Goal: Transaction & Acquisition: Obtain resource

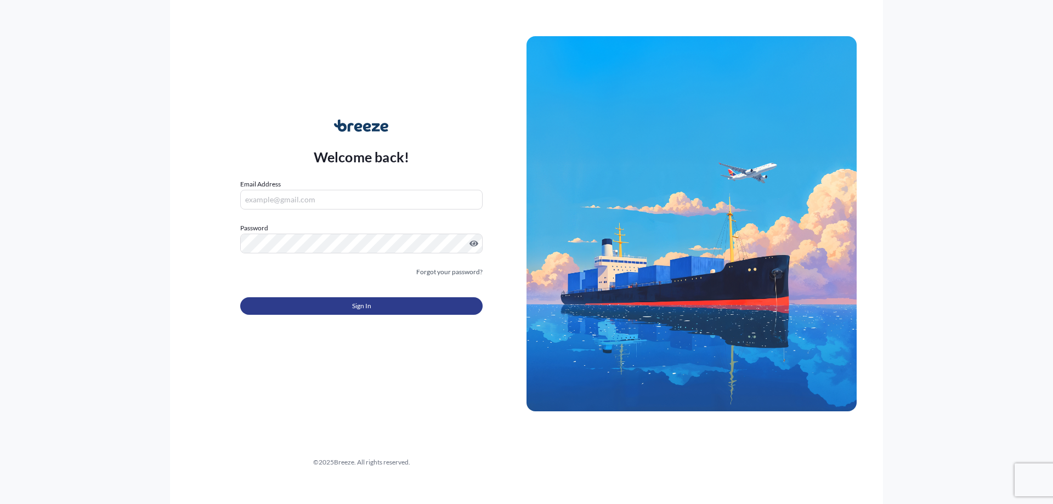
type input "[PERSON_NAME][EMAIL_ADDRESS][DOMAIN_NAME]"
click at [313, 300] on button "Sign In" at bounding box center [361, 306] width 242 height 18
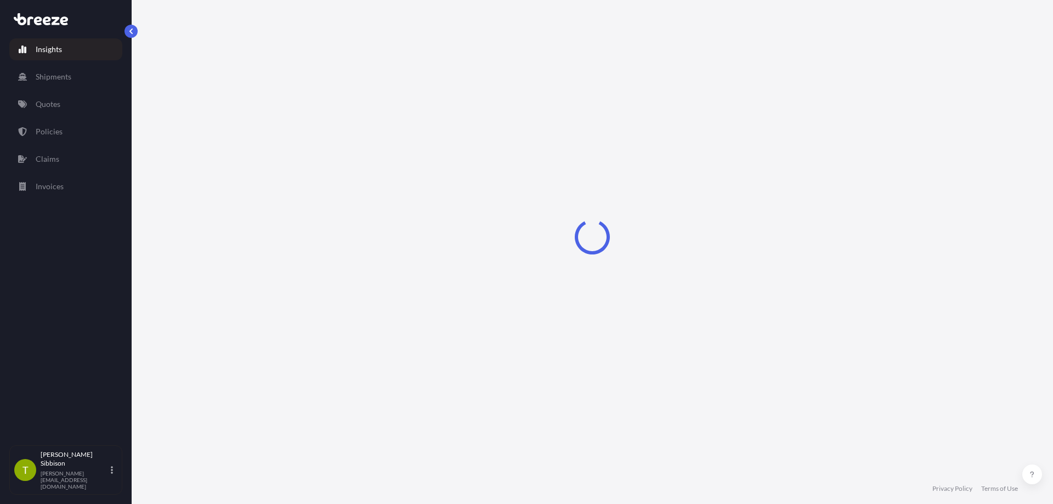
select select "2025"
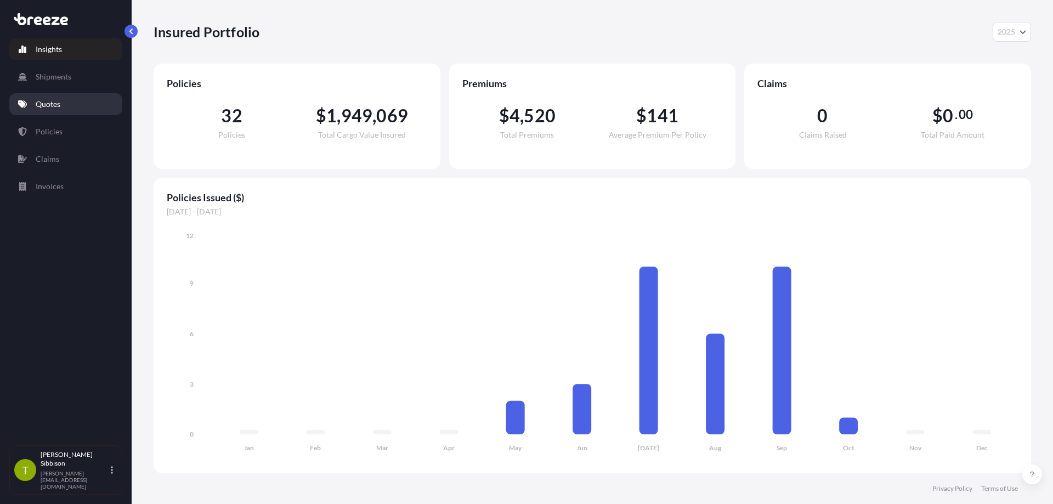
click at [60, 97] on link "Quotes" at bounding box center [65, 104] width 113 height 22
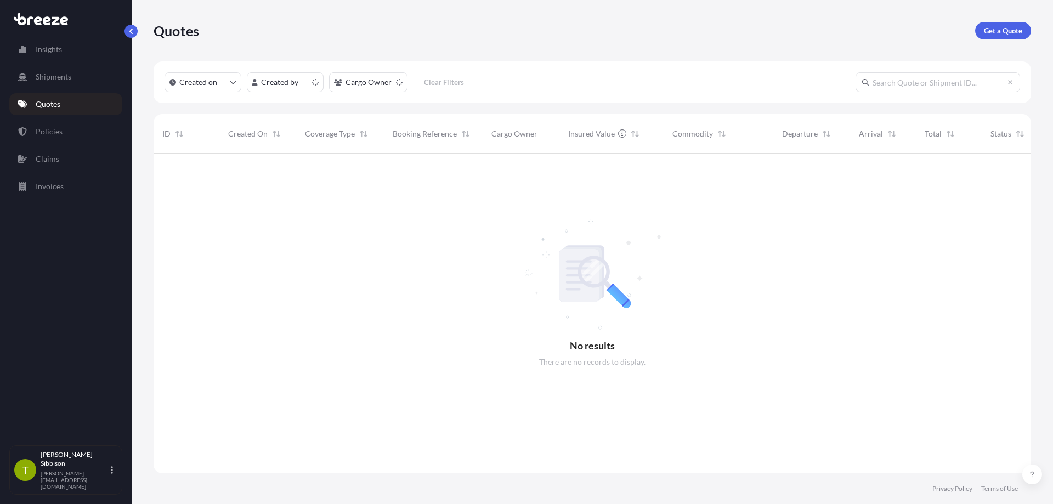
scroll to position [318, 869]
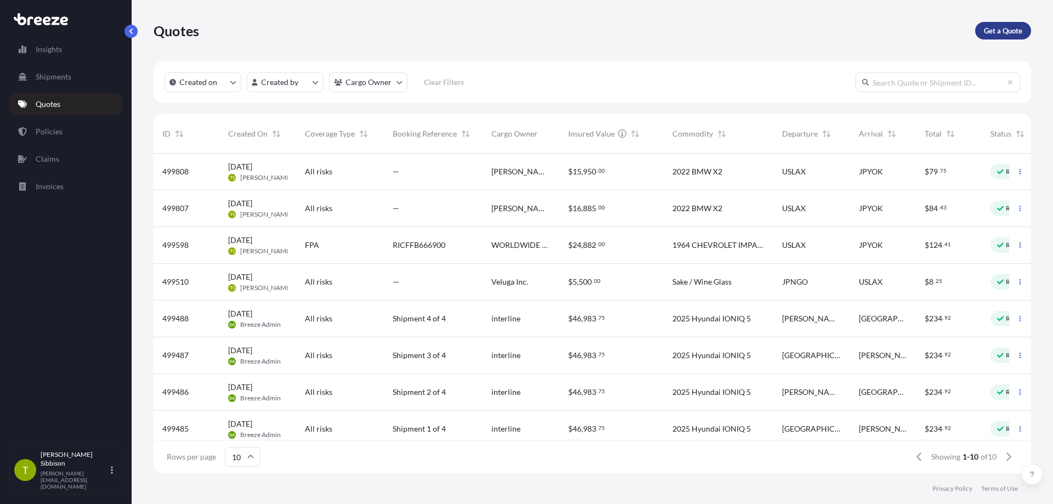
click at [1005, 33] on p "Get a Quote" at bounding box center [1003, 30] width 38 height 11
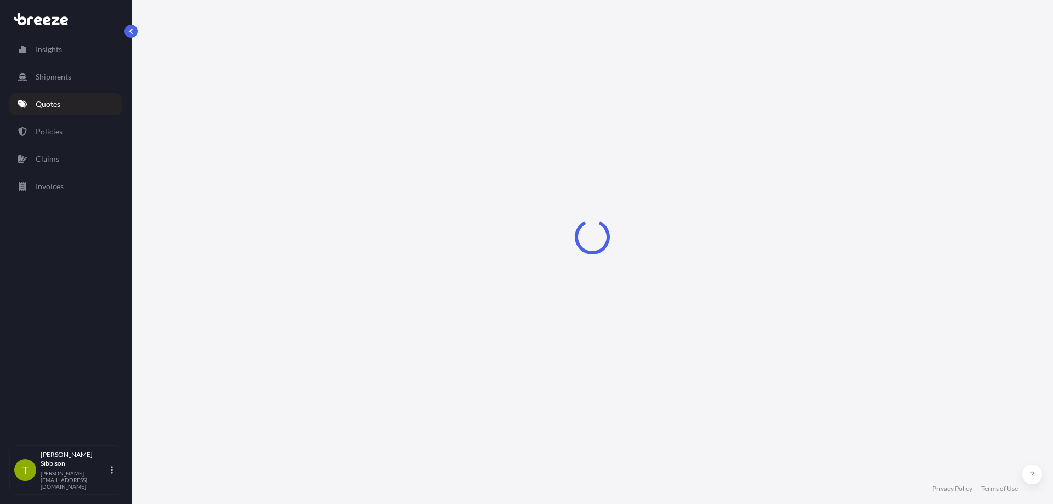
select select "Sea"
select select "1"
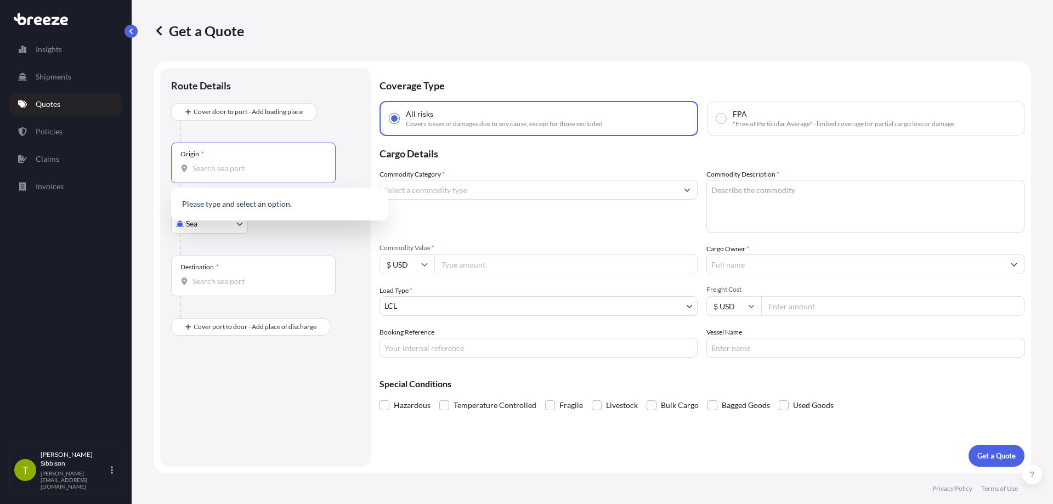
click at [248, 167] on input "Origin *" at bounding box center [257, 168] width 129 height 11
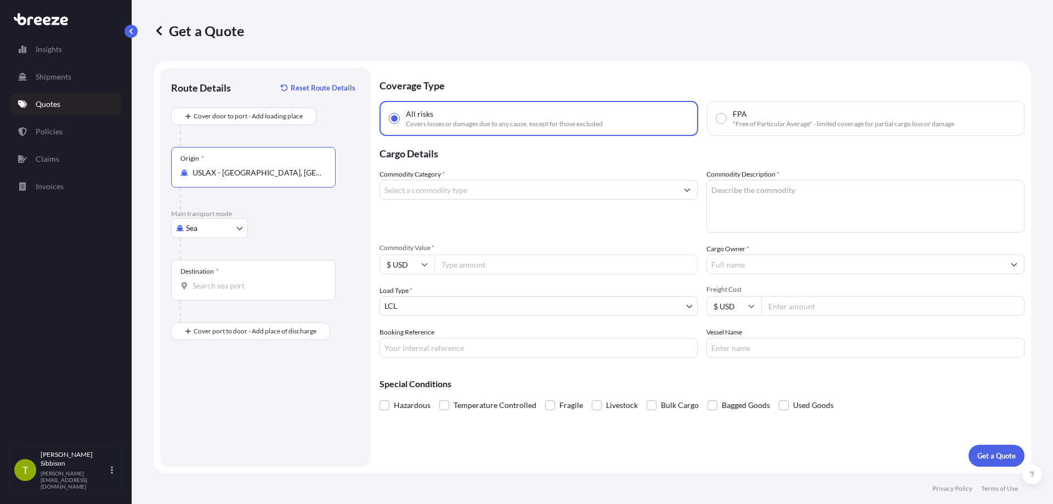
type input "USLAX - [GEOGRAPHIC_DATA], [GEOGRAPHIC_DATA]"
click at [223, 284] on input "Destination *" at bounding box center [257, 285] width 129 height 11
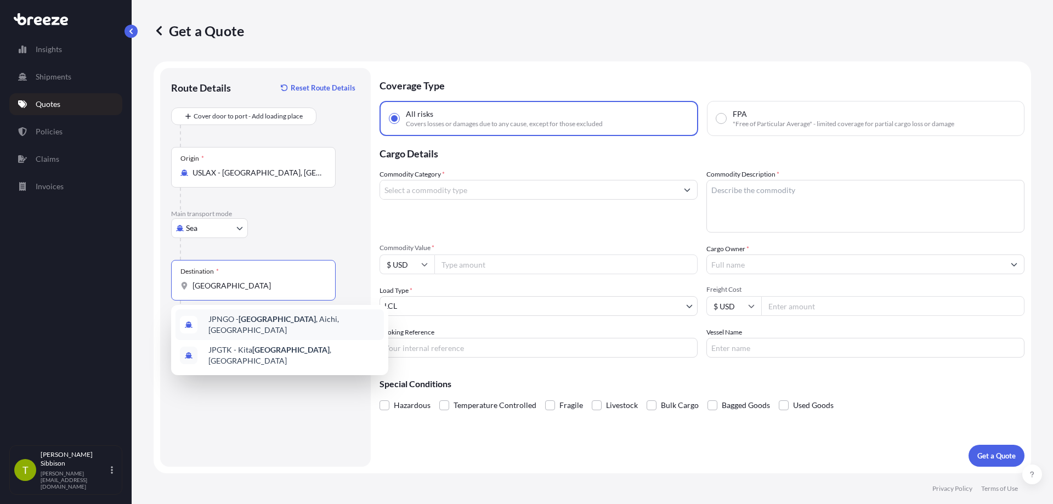
click at [292, 326] on span "JPNGO - [GEOGRAPHIC_DATA] , [GEOGRAPHIC_DATA], [GEOGRAPHIC_DATA]" at bounding box center [293, 325] width 171 height 22
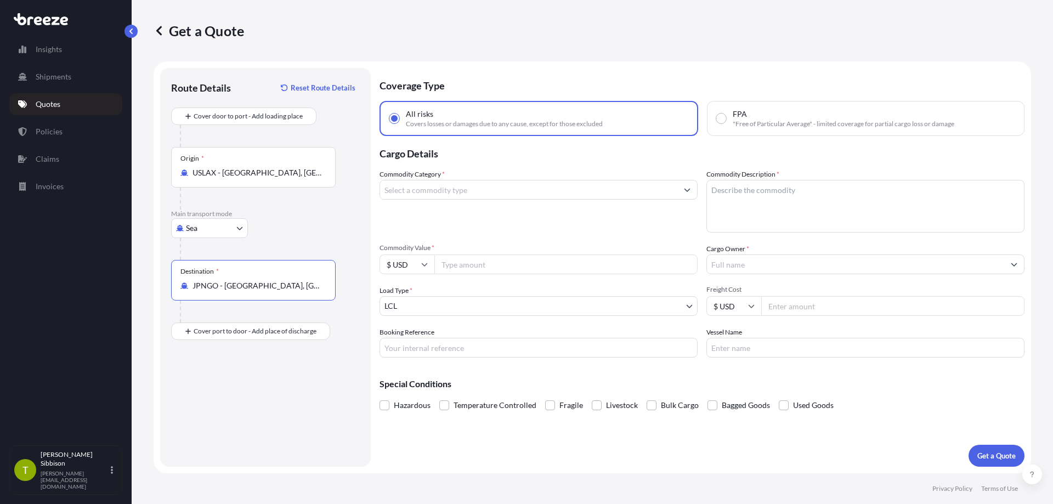
type input "JPNGO - [GEOGRAPHIC_DATA], [GEOGRAPHIC_DATA], [GEOGRAPHIC_DATA]"
click at [723, 120] on input "FPA "Free of Particular Average" - limited coverage for partial cargo loss or d…" at bounding box center [721, 119] width 10 height 10
radio input "true"
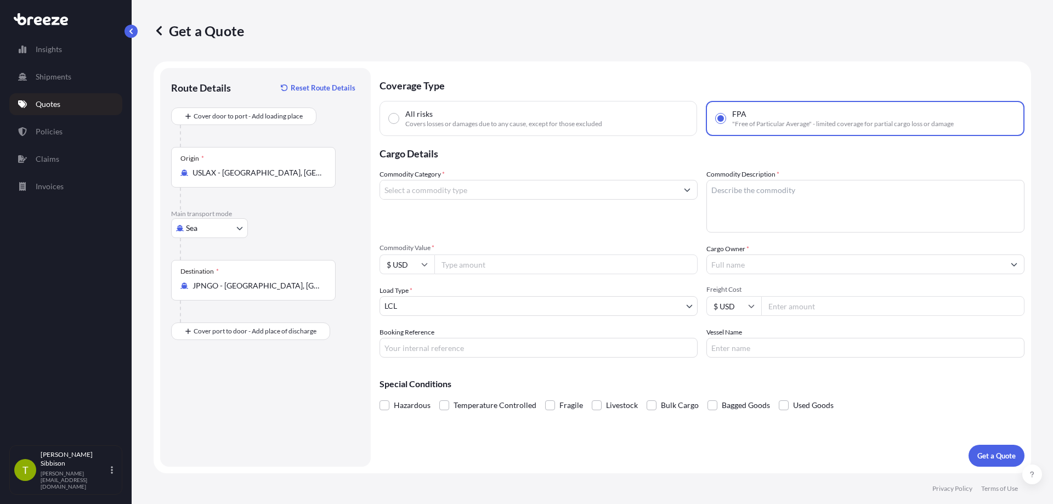
click at [468, 189] on input "Commodity Category *" at bounding box center [528, 190] width 297 height 20
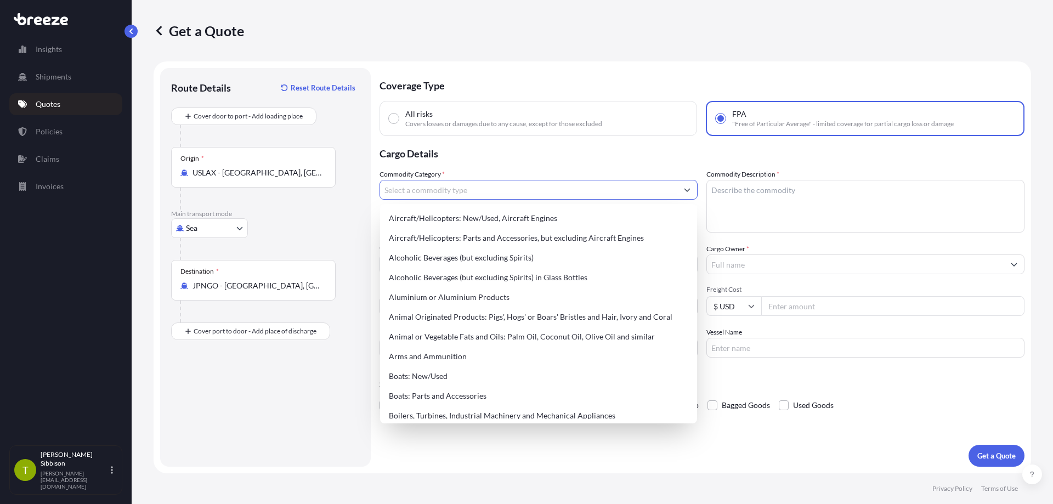
type input "F"
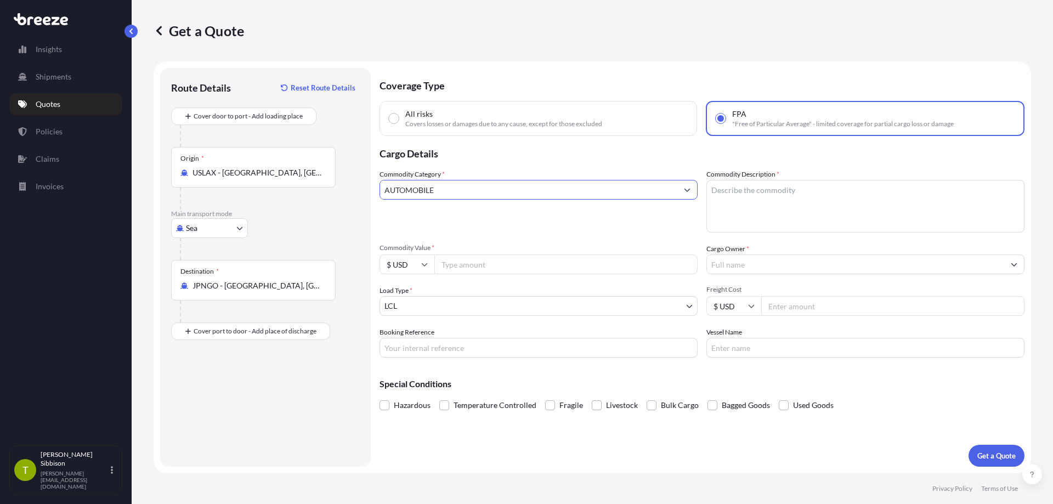
type input "AUTOMOBILE"
click at [815, 198] on textarea "Commodity Description *" at bounding box center [865, 206] width 318 height 53
type textarea "1964 PONTIAC LEMANS"
click at [479, 267] on input "Commodity Value *" at bounding box center [565, 264] width 263 height 20
type input "15337.65"
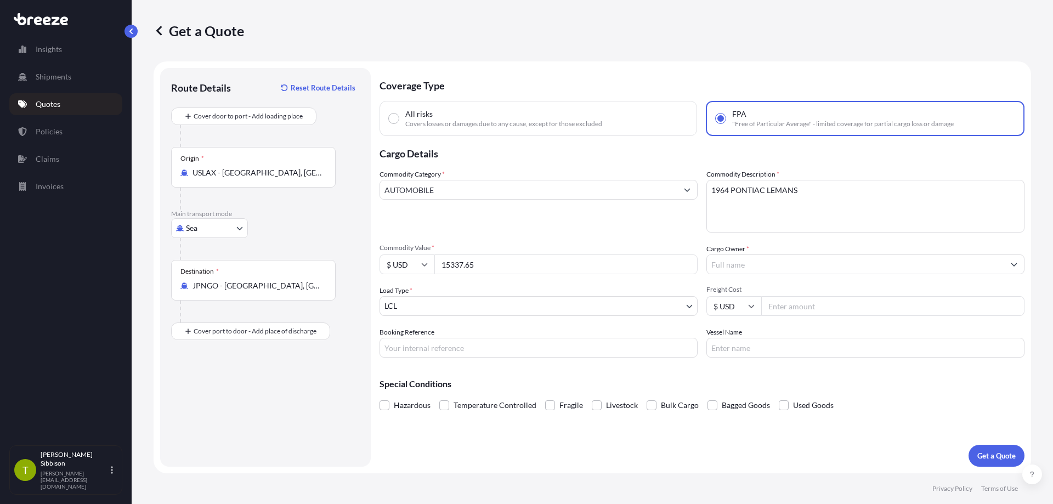
click at [812, 267] on input "Cargo Owner *" at bounding box center [855, 264] width 297 height 20
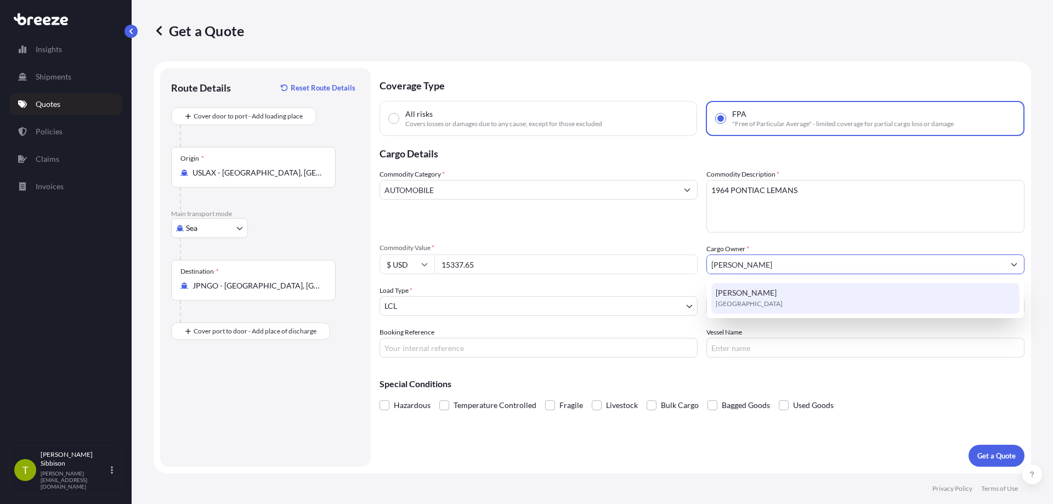
click at [788, 292] on div "[PERSON_NAME] [GEOGRAPHIC_DATA]" at bounding box center [865, 298] width 308 height 31
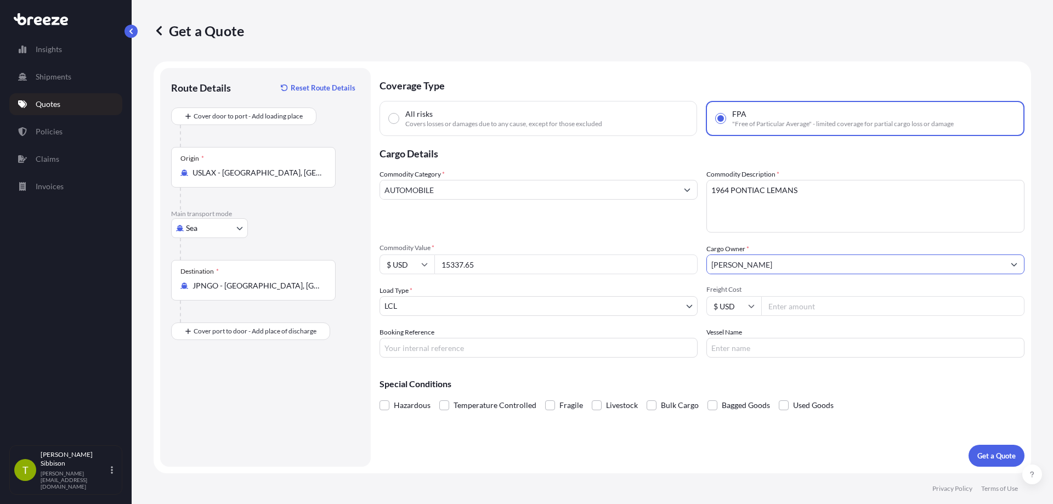
type input "[PERSON_NAME]"
click at [50, 100] on p "Quotes" at bounding box center [48, 104] width 25 height 11
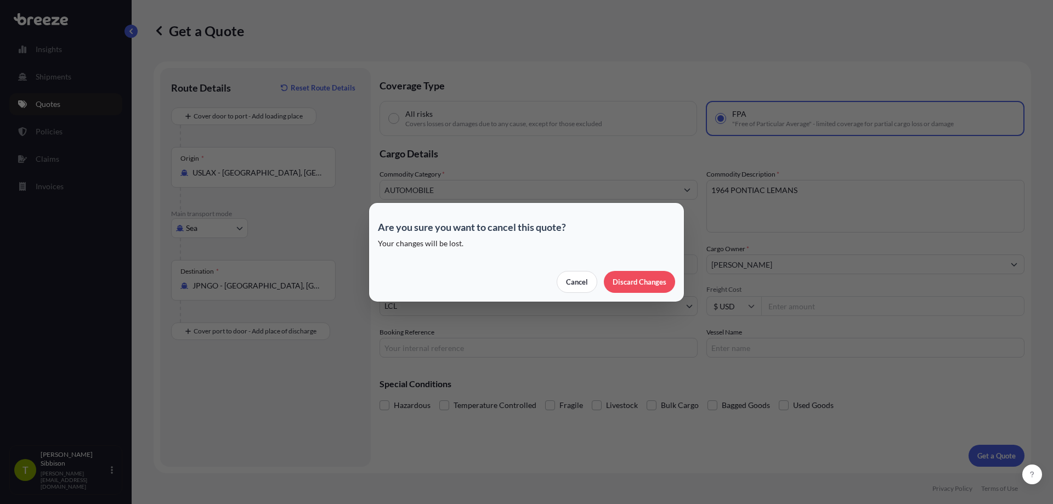
click at [50, 100] on div "Are you sure you want to cancel this quote? Your changes will be lost. Cancel D…" at bounding box center [526, 252] width 1053 height 504
click at [650, 285] on div "Cancel Discard Changes" at bounding box center [526, 282] width 297 height 22
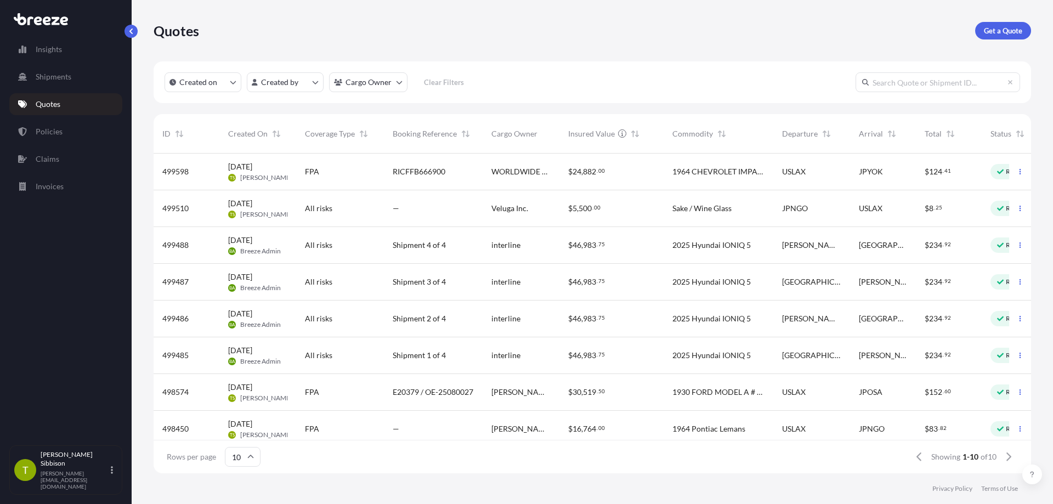
scroll to position [89, 0]
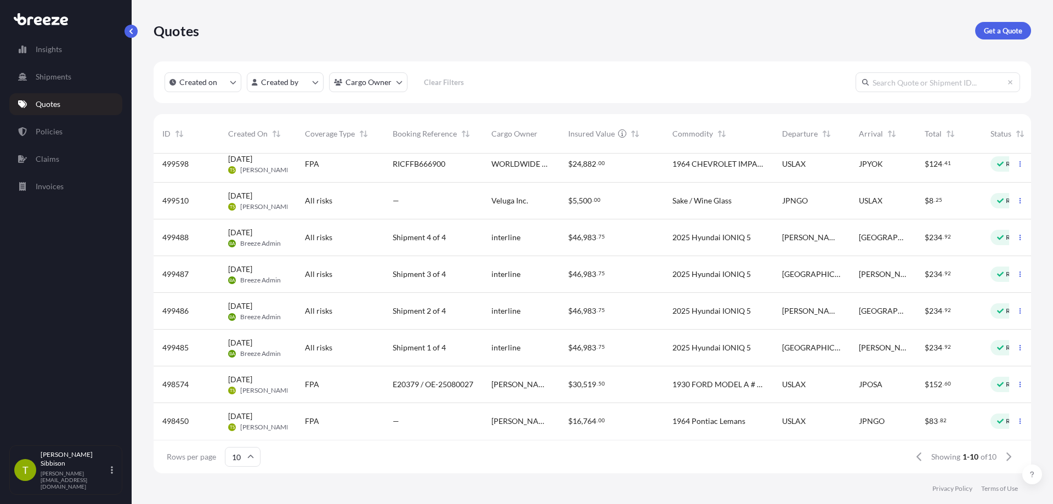
click at [186, 417] on span "498450" at bounding box center [175, 421] width 26 height 11
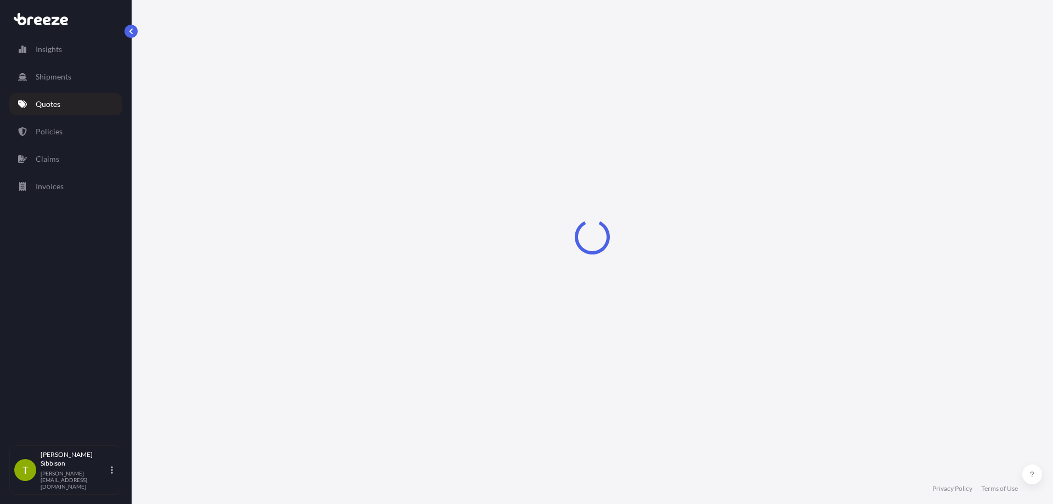
select select "Sea"
select select "1"
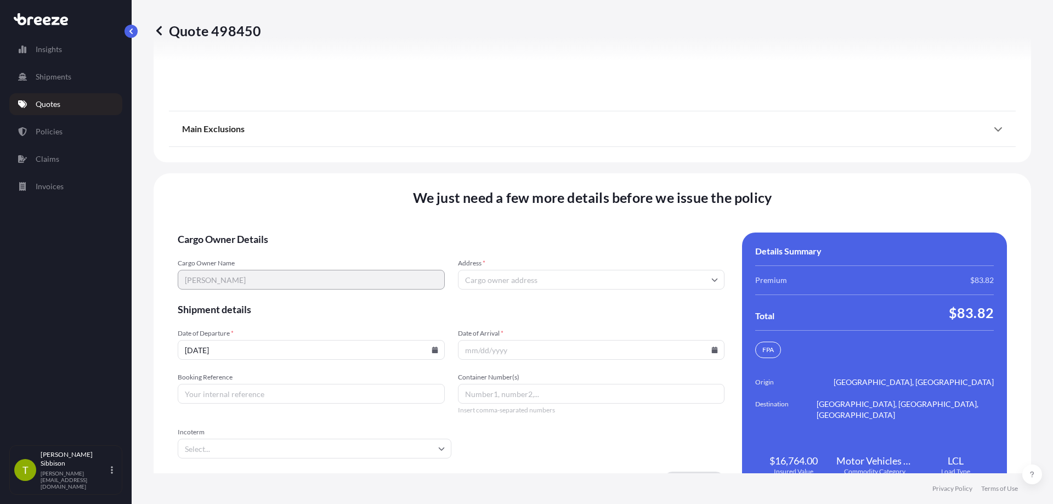
scroll to position [1568, 0]
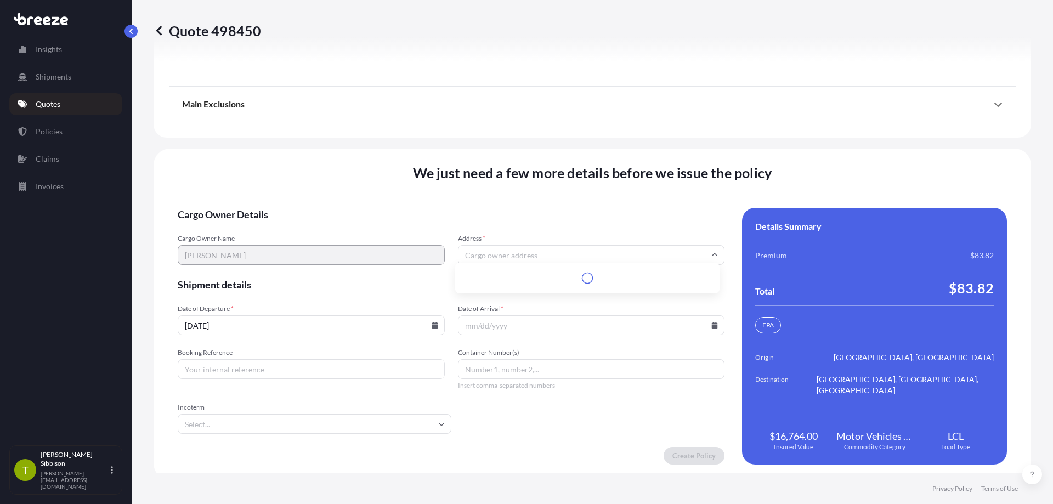
click at [505, 250] on input "Address *" at bounding box center [591, 255] width 267 height 20
click at [599, 251] on input "Address *" at bounding box center [591, 255] width 267 height 20
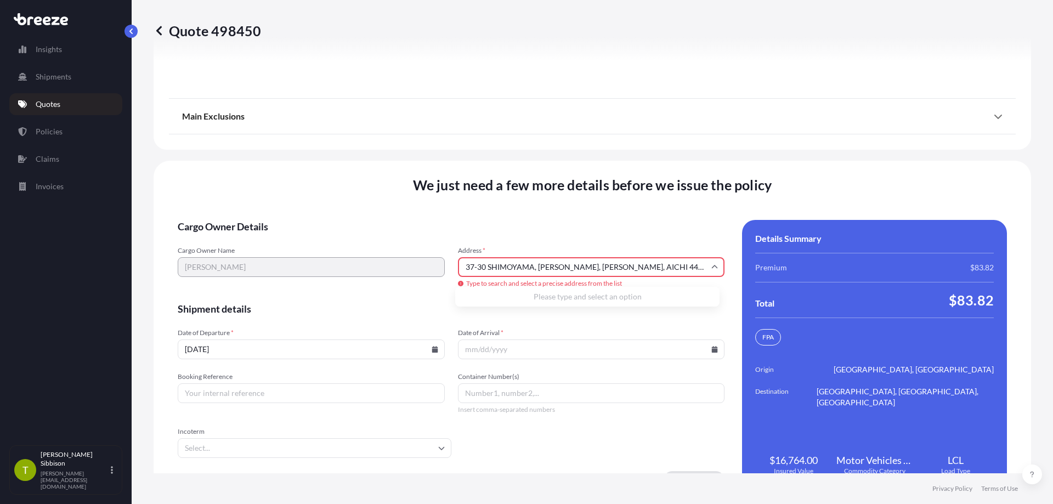
scroll to position [0, 3]
type input "37-30 SHIMOYAMA, [PERSON_NAME], [PERSON_NAME], AICHI 441-1421"
click at [413, 310] on form "Cargo Owner Details Cargo Owner Name [PERSON_NAME] Address * 37-30 SHIMOYAMA, K…" at bounding box center [451, 354] width 547 height 269
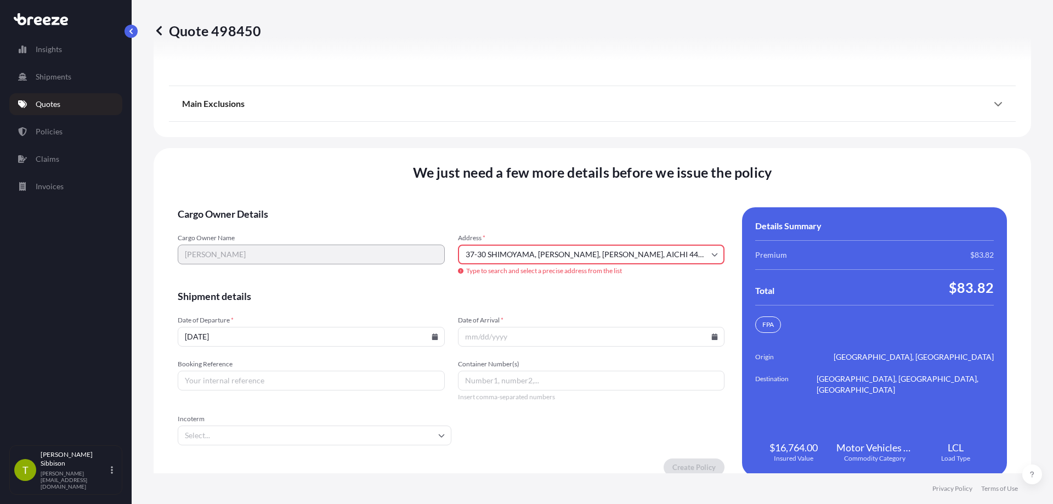
scroll to position [1592, 0]
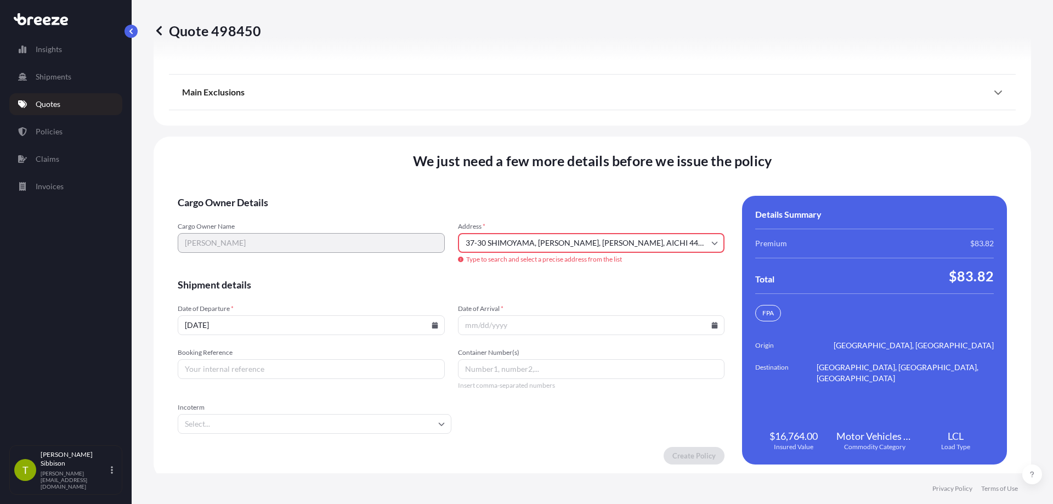
click at [292, 363] on input "Booking Reference" at bounding box center [311, 369] width 267 height 20
type input "E"
type input "E20407"
click at [530, 316] on input "Date of Arrival *" at bounding box center [591, 325] width 267 height 20
click at [711, 322] on icon at bounding box center [714, 325] width 7 height 7
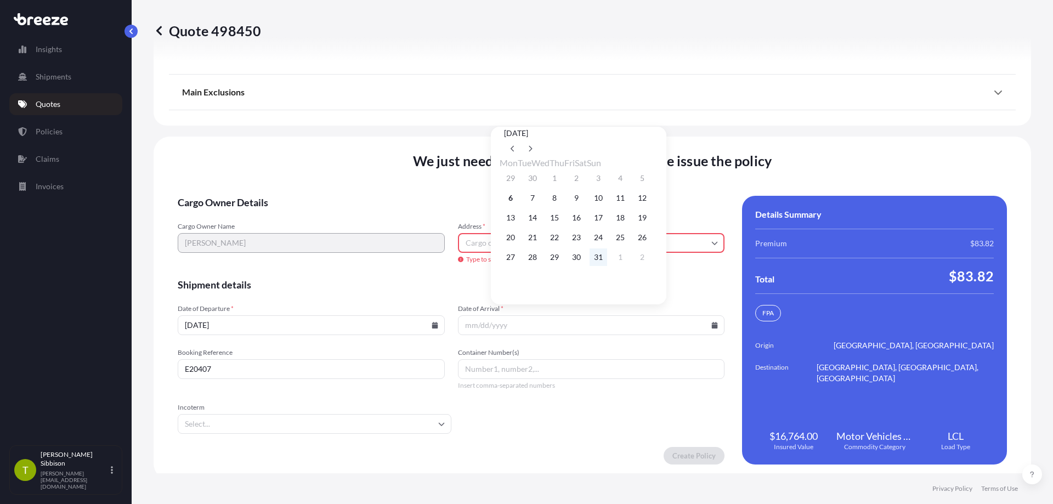
click at [607, 265] on button "31" at bounding box center [599, 257] width 18 height 18
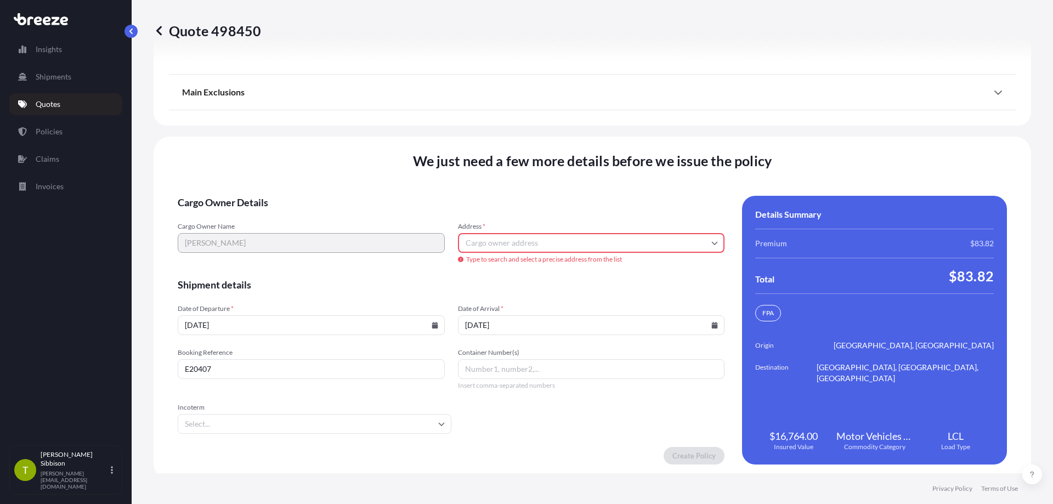
type input "[DATE]"
click at [282, 420] on input "Incoterm" at bounding box center [315, 424] width 274 height 20
click at [504, 238] on input "Address *" at bounding box center [591, 243] width 267 height 20
click at [480, 369] on input "Container Number(s)" at bounding box center [591, 369] width 267 height 20
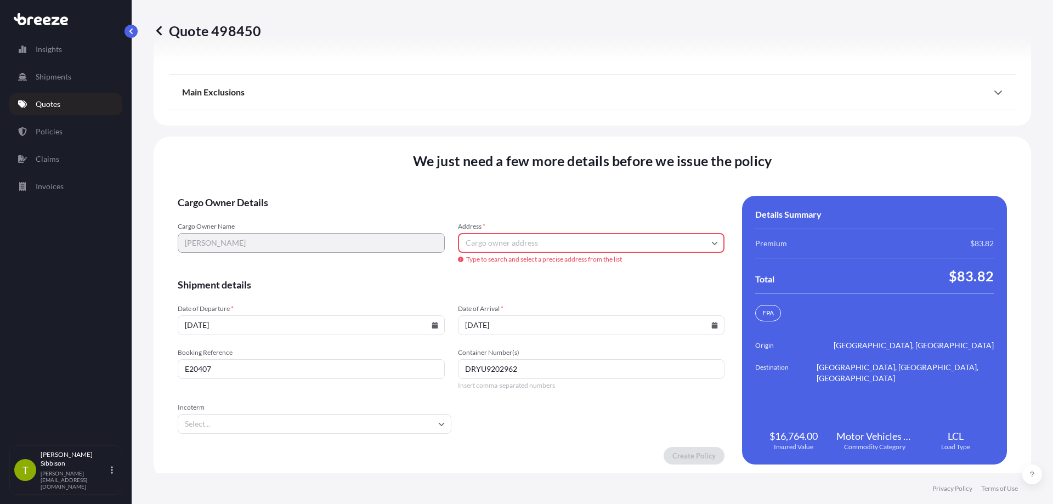
type input "DRYU9202962"
click at [335, 418] on input "Incoterm" at bounding box center [315, 424] width 274 height 20
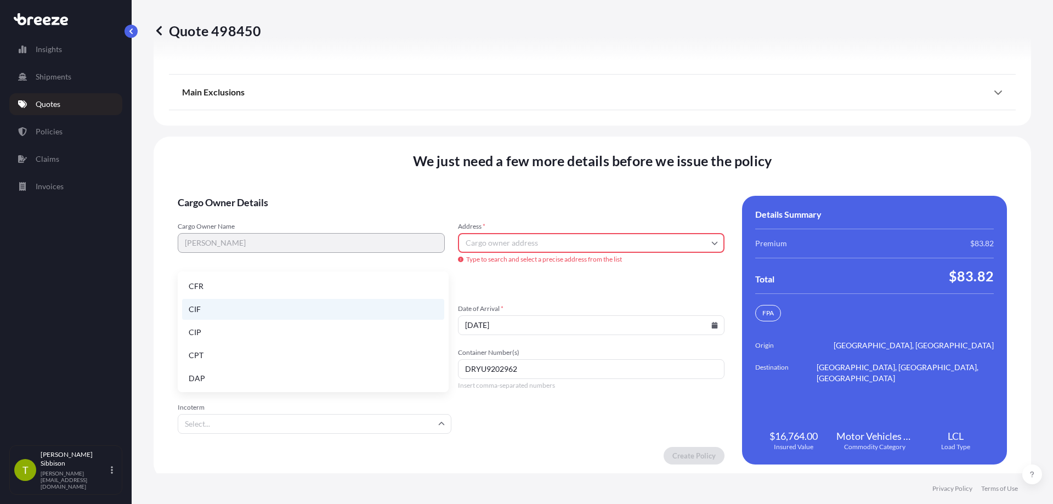
click at [288, 308] on li "CIF" at bounding box center [313, 309] width 262 height 21
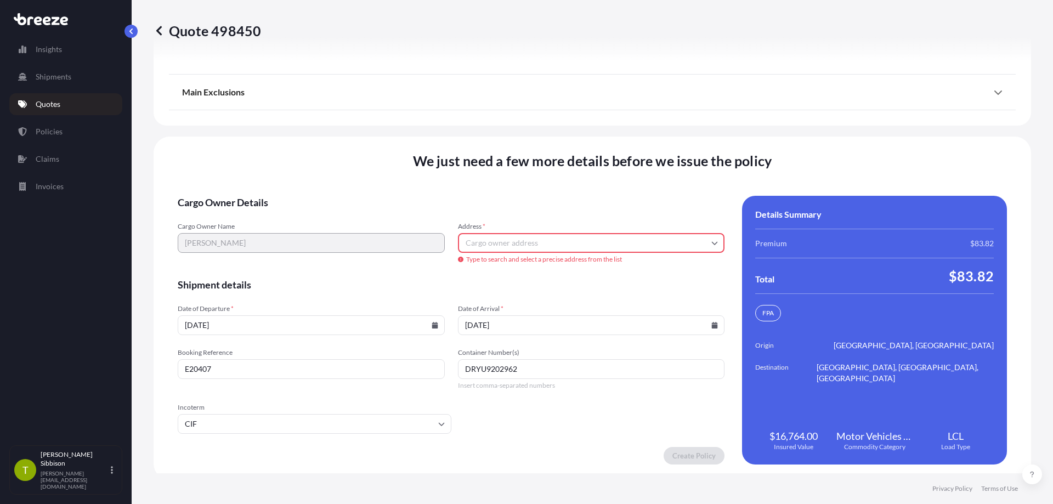
click at [580, 234] on input "Address *" at bounding box center [591, 243] width 267 height 20
click at [632, 237] on input "Address *" at bounding box center [591, 243] width 267 height 20
click at [711, 240] on icon at bounding box center [714, 243] width 7 height 7
type input "3"
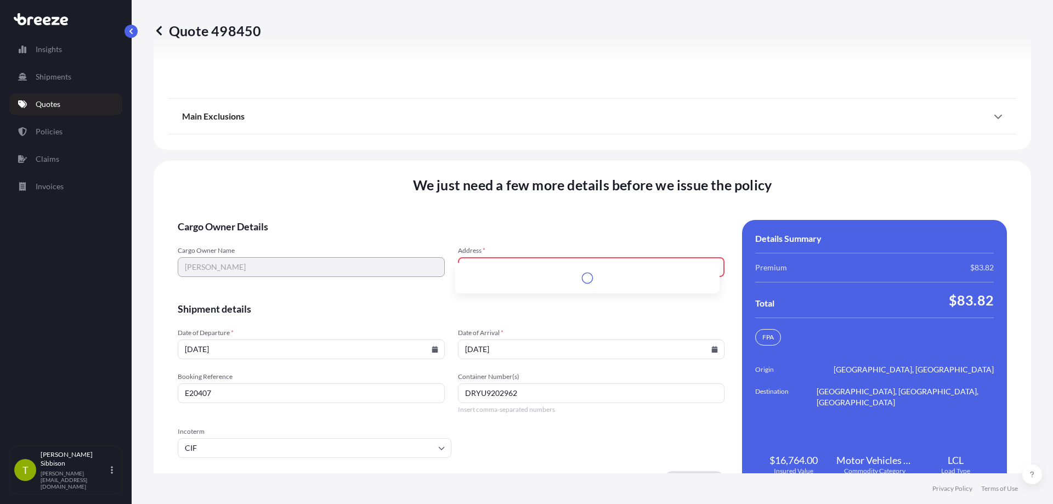
scroll to position [1592, 0]
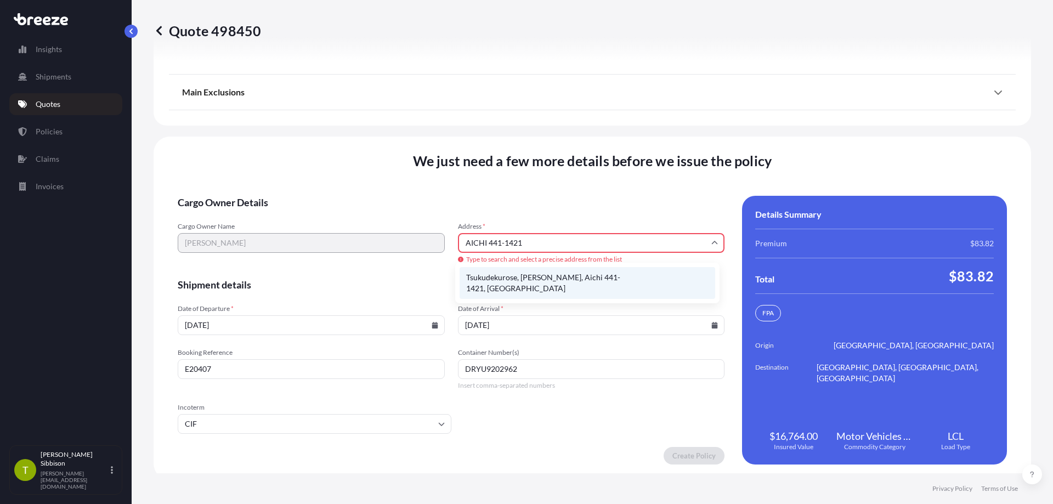
click at [595, 275] on li "Tsukudekurose, [PERSON_NAME], Aichi 441-1421, [GEOGRAPHIC_DATA]" at bounding box center [588, 283] width 256 height 32
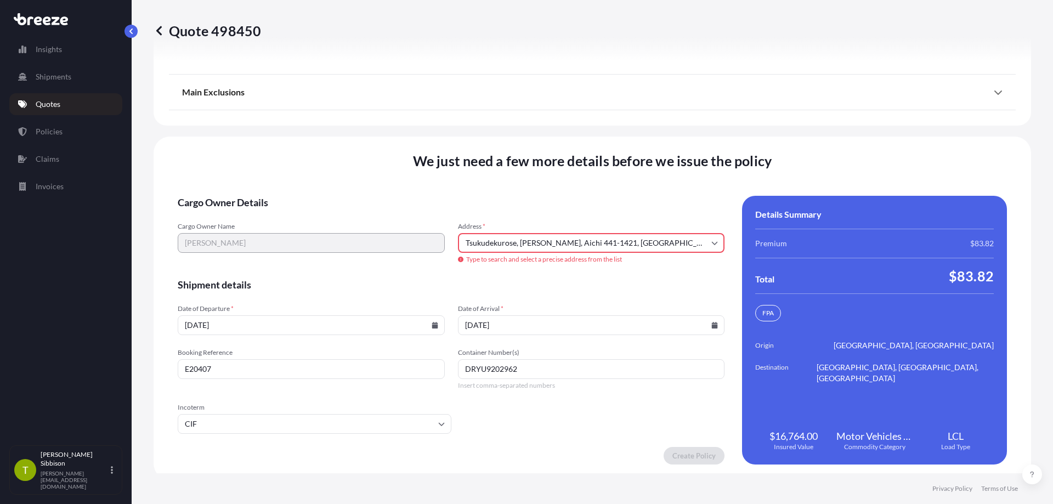
type input "441-1421, [GEOGRAPHIC_DATA]"
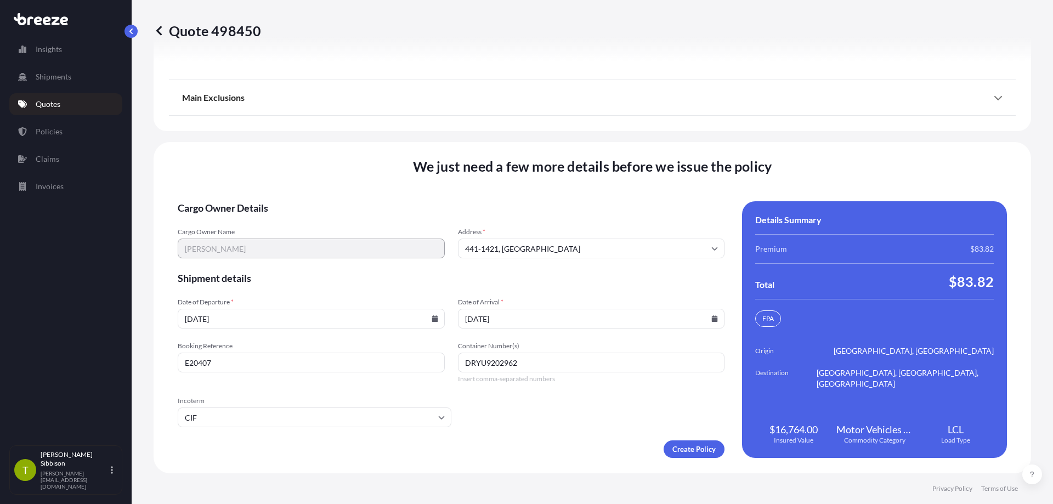
scroll to position [1568, 0]
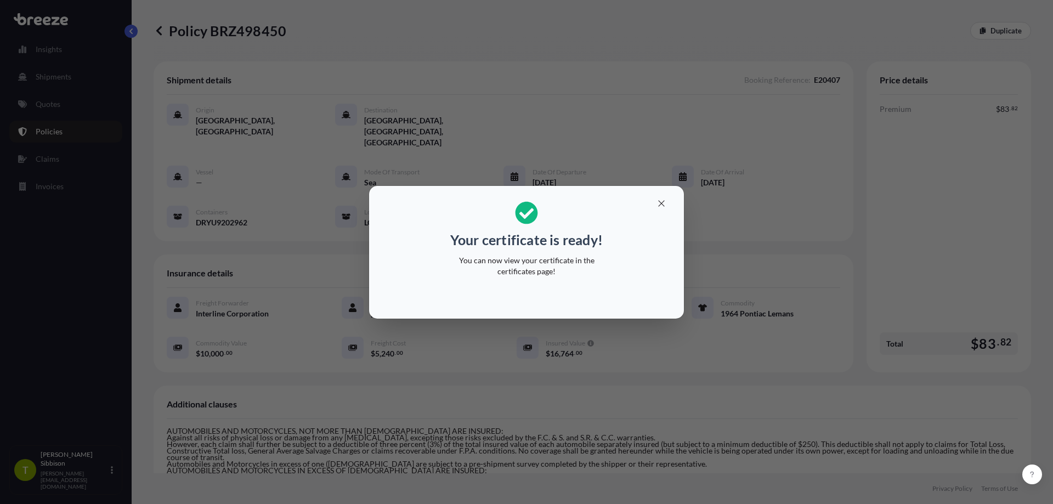
click at [577, 297] on div at bounding box center [526, 297] width 297 height 26
click at [660, 201] on icon "button" at bounding box center [661, 203] width 6 height 6
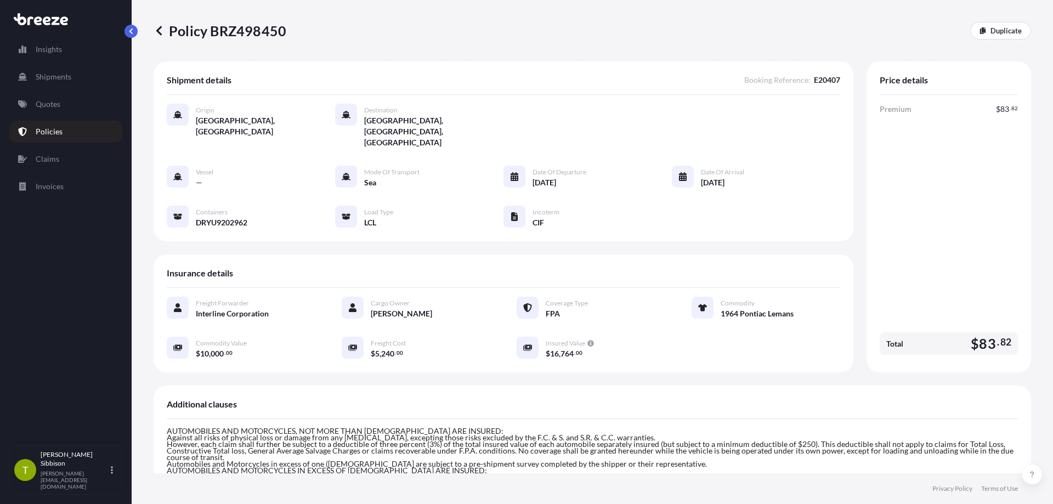
click at [76, 131] on link "Policies" at bounding box center [65, 132] width 113 height 22
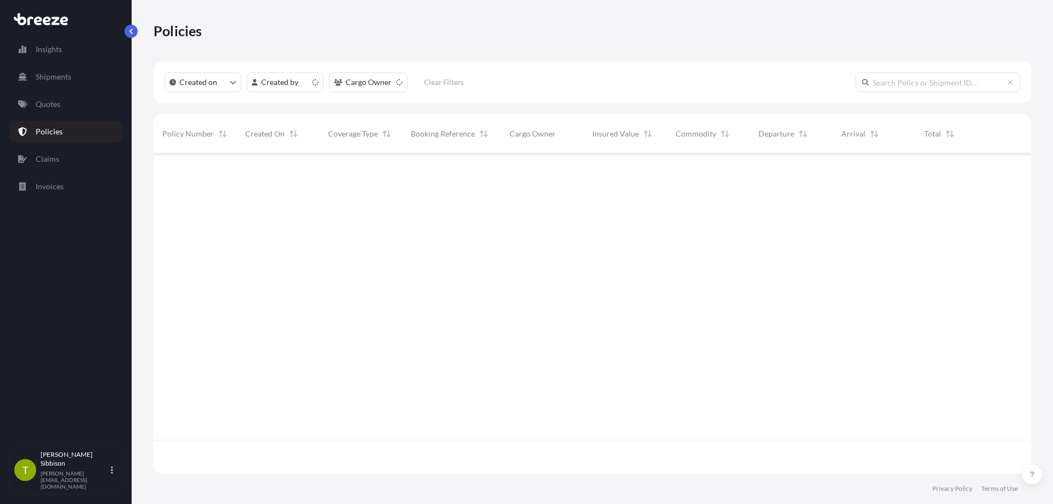
scroll to position [318, 869]
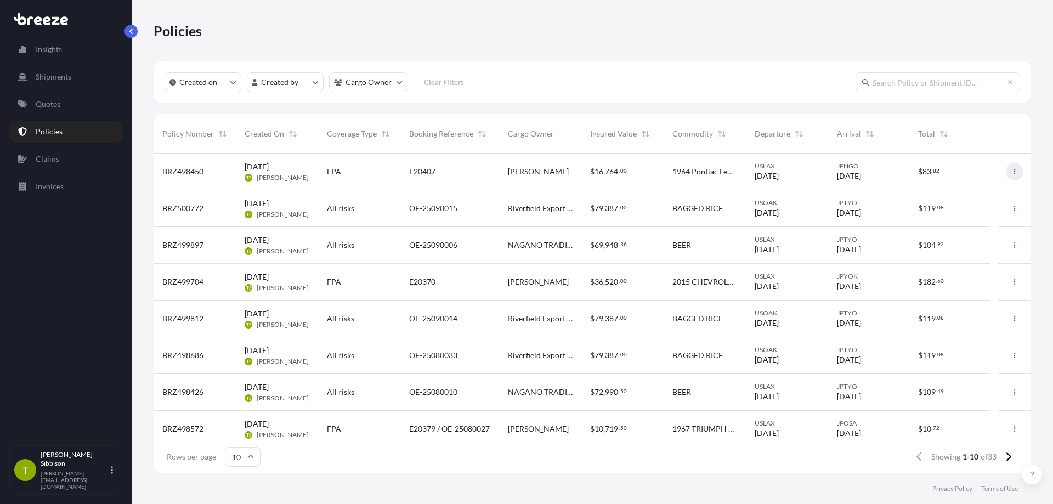
click at [1010, 170] on button "button" at bounding box center [1015, 172] width 18 height 18
click at [981, 192] on p "Download certificate" at bounding box center [955, 193] width 72 height 11
drag, startPoint x: 214, startPoint y: 171, endPoint x: 167, endPoint y: 170, distance: 47.2
click at [145, 172] on div "Policies Created on Created by Cargo Owner Clear Filters Policy Number Created …" at bounding box center [592, 236] width 921 height 473
copy span "BRZ498450"
